Goal: Navigation & Orientation: Find specific page/section

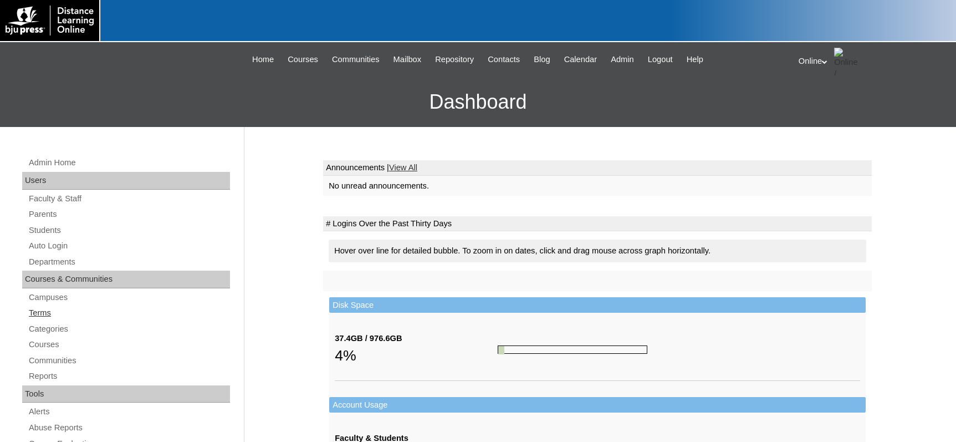
click at [45, 312] on link "Terms" at bounding box center [129, 313] width 202 height 14
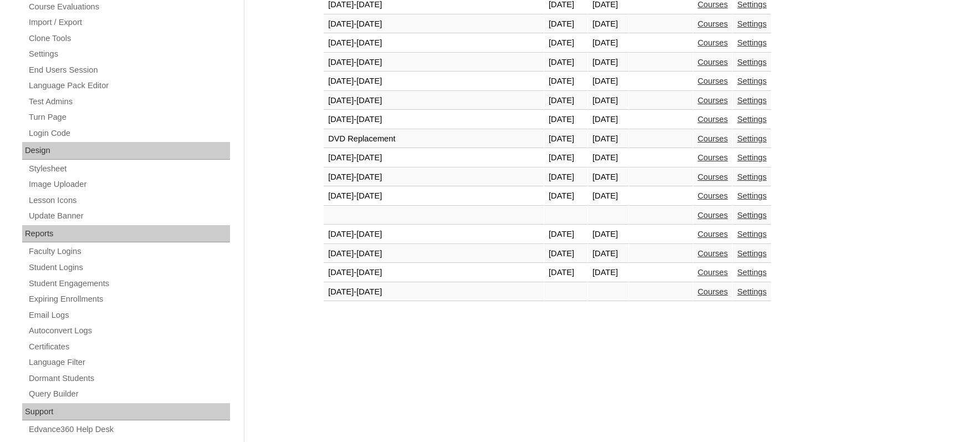
scroll to position [443, 0]
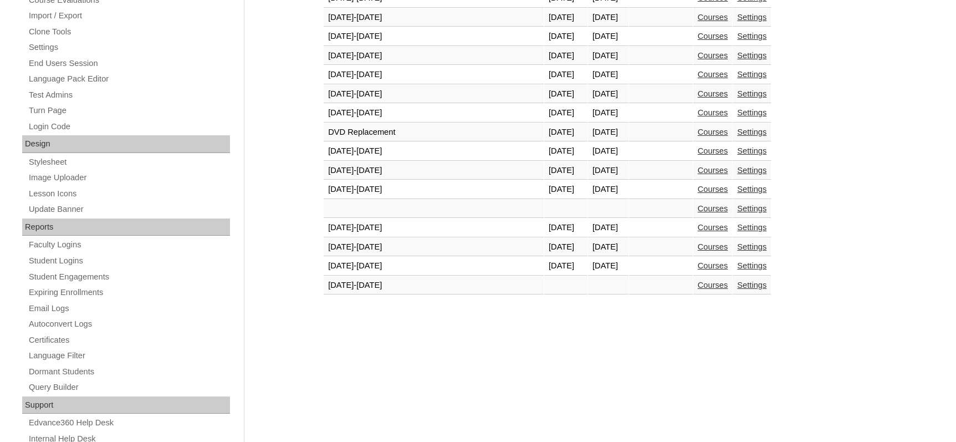
click at [698, 267] on link "Courses" at bounding box center [713, 265] width 30 height 9
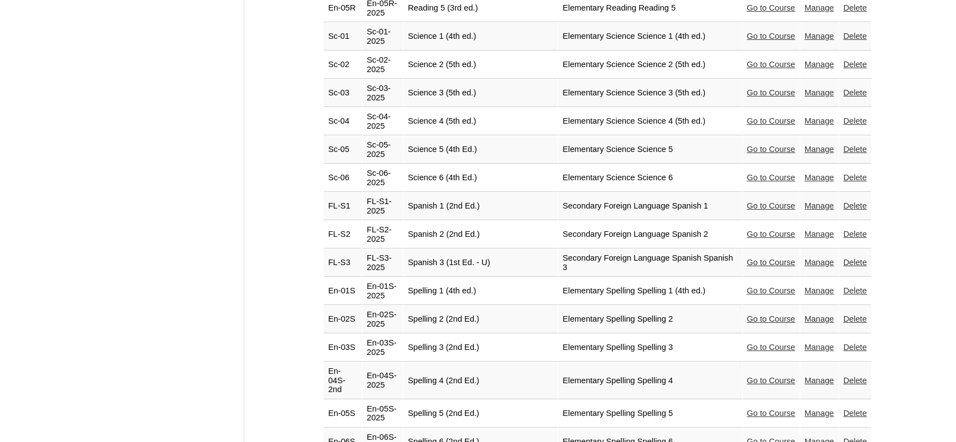
scroll to position [2468, 0]
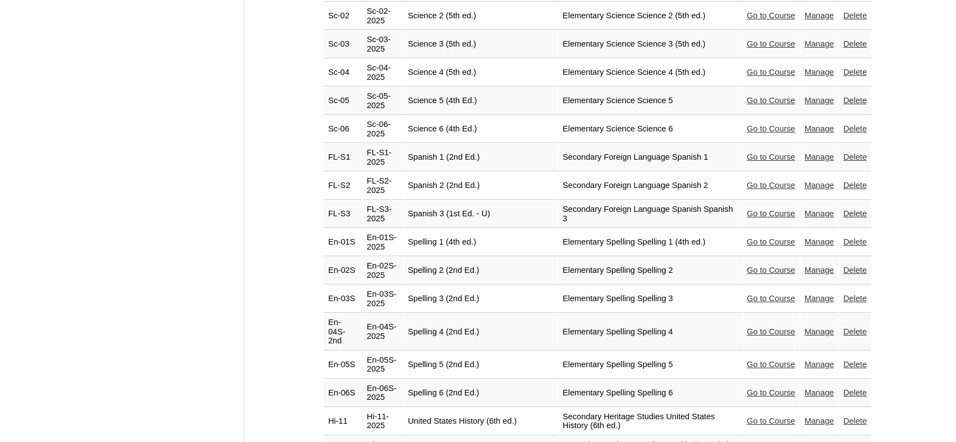
click at [752, 388] on link "Go to Course" at bounding box center [771, 392] width 48 height 9
